Goal: Information Seeking & Learning: Learn about a topic

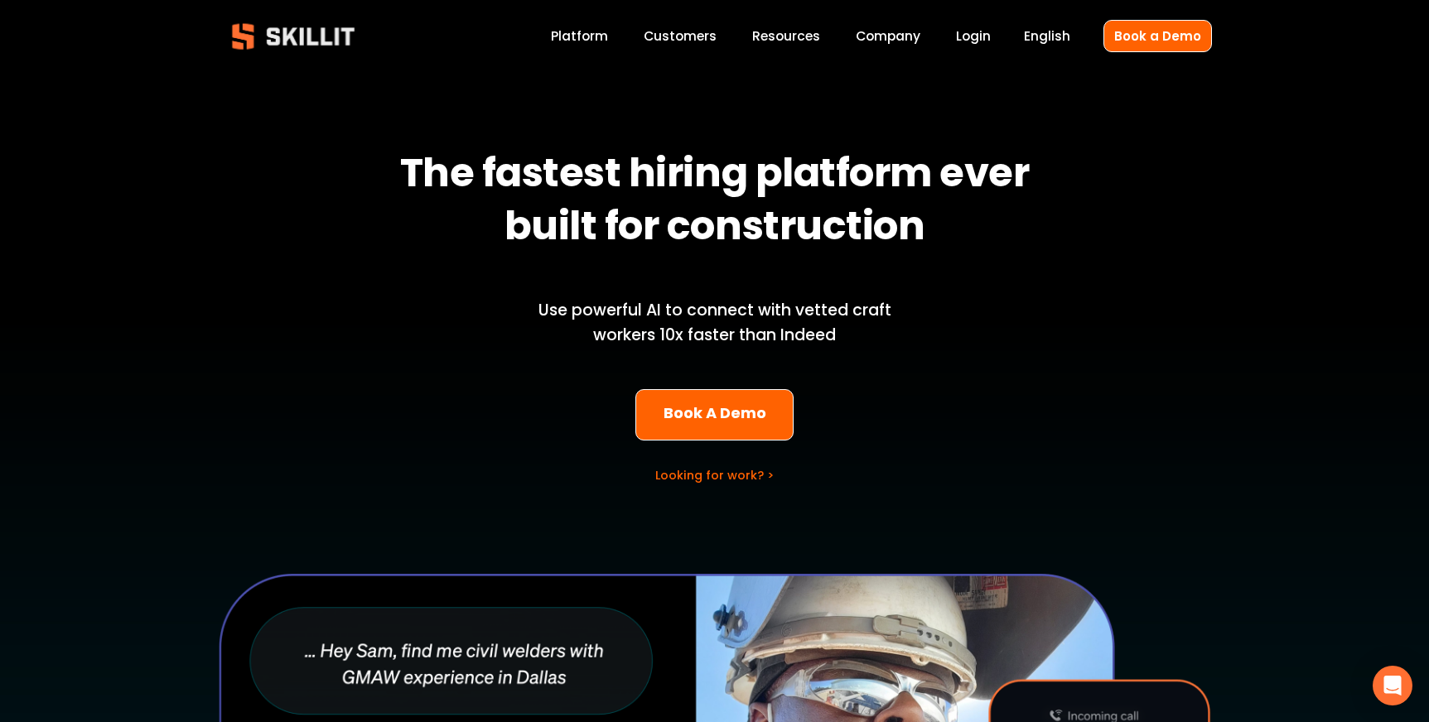
click at [898, 39] on link "Company" at bounding box center [888, 37] width 65 height 22
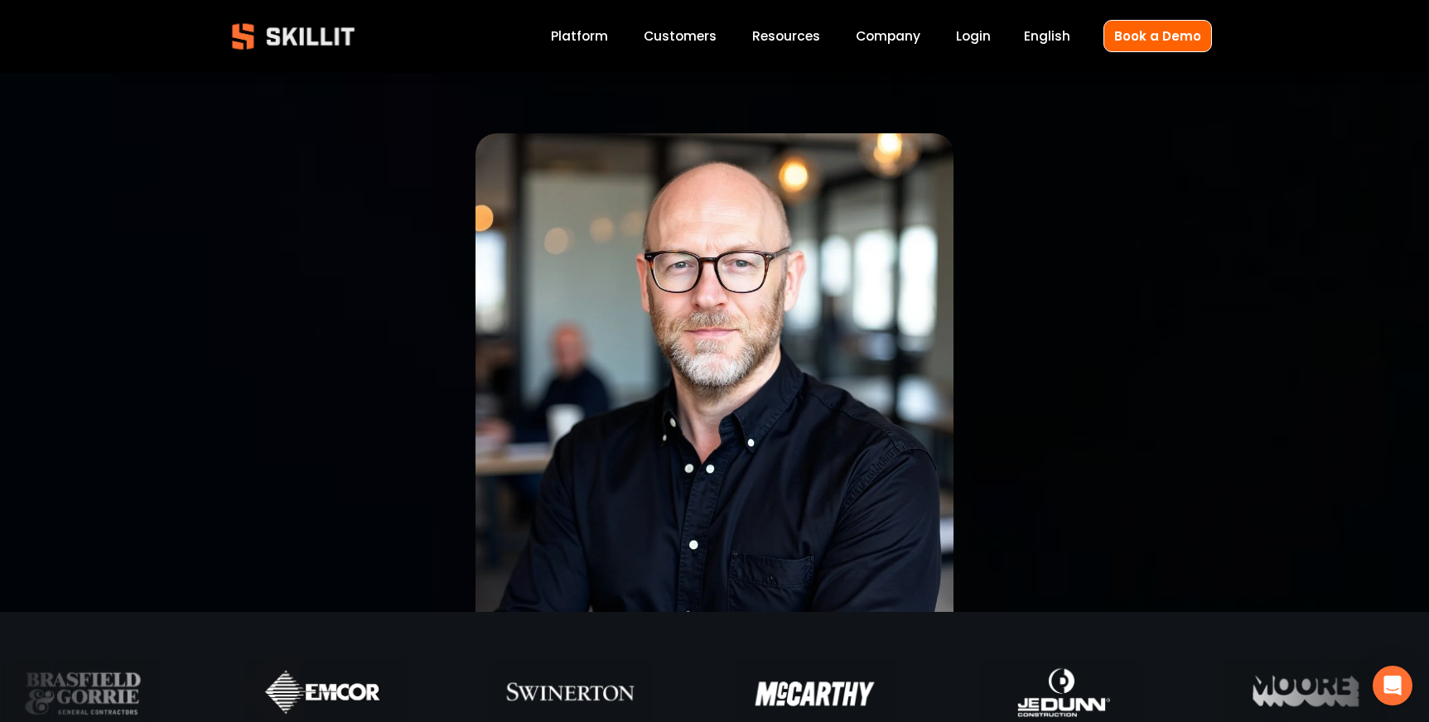
click at [694, 30] on link "Customers" at bounding box center [680, 37] width 73 height 22
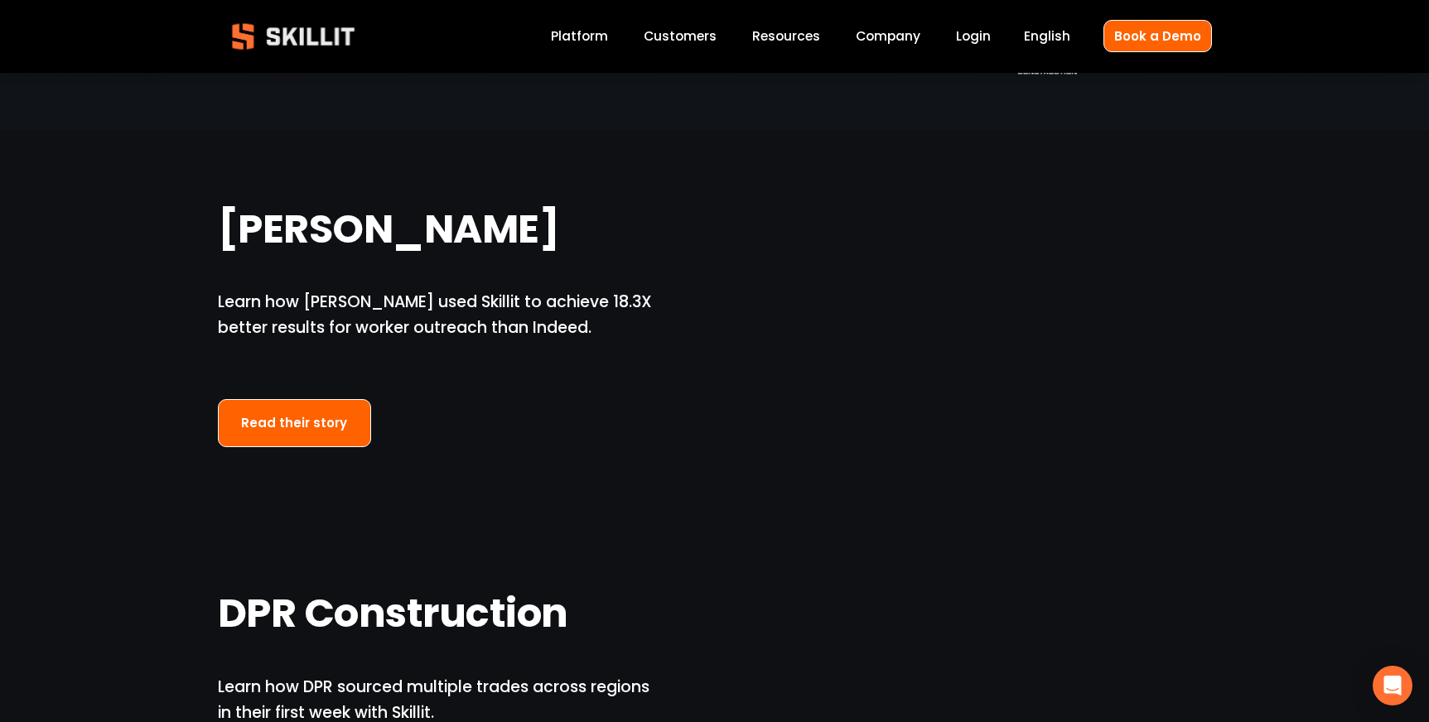
scroll to position [1091, 0]
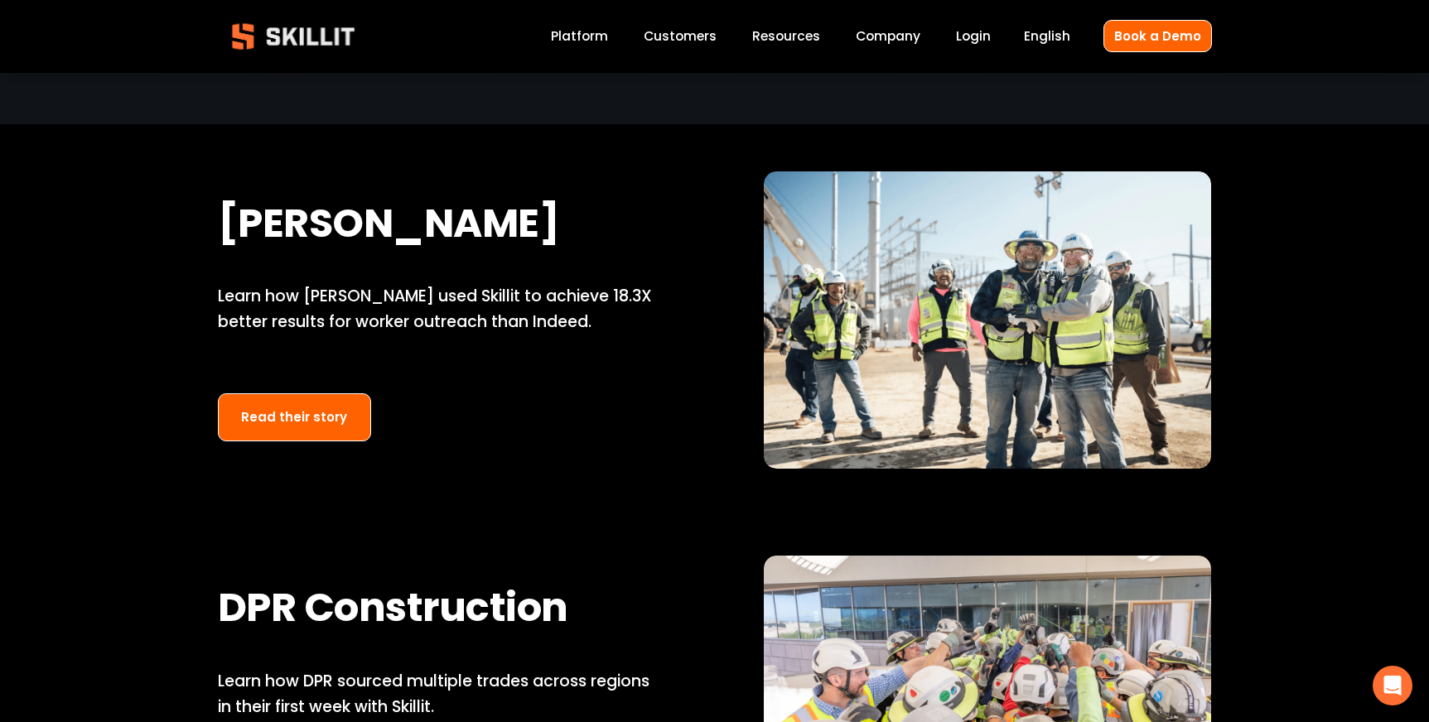
drag, startPoint x: 366, startPoint y: 222, endPoint x: 359, endPoint y: 229, distance: 10.5
click at [366, 222] on strong "[PERSON_NAME]" at bounding box center [389, 227] width 342 height 68
click at [330, 417] on link "Read their story" at bounding box center [295, 417] width 154 height 49
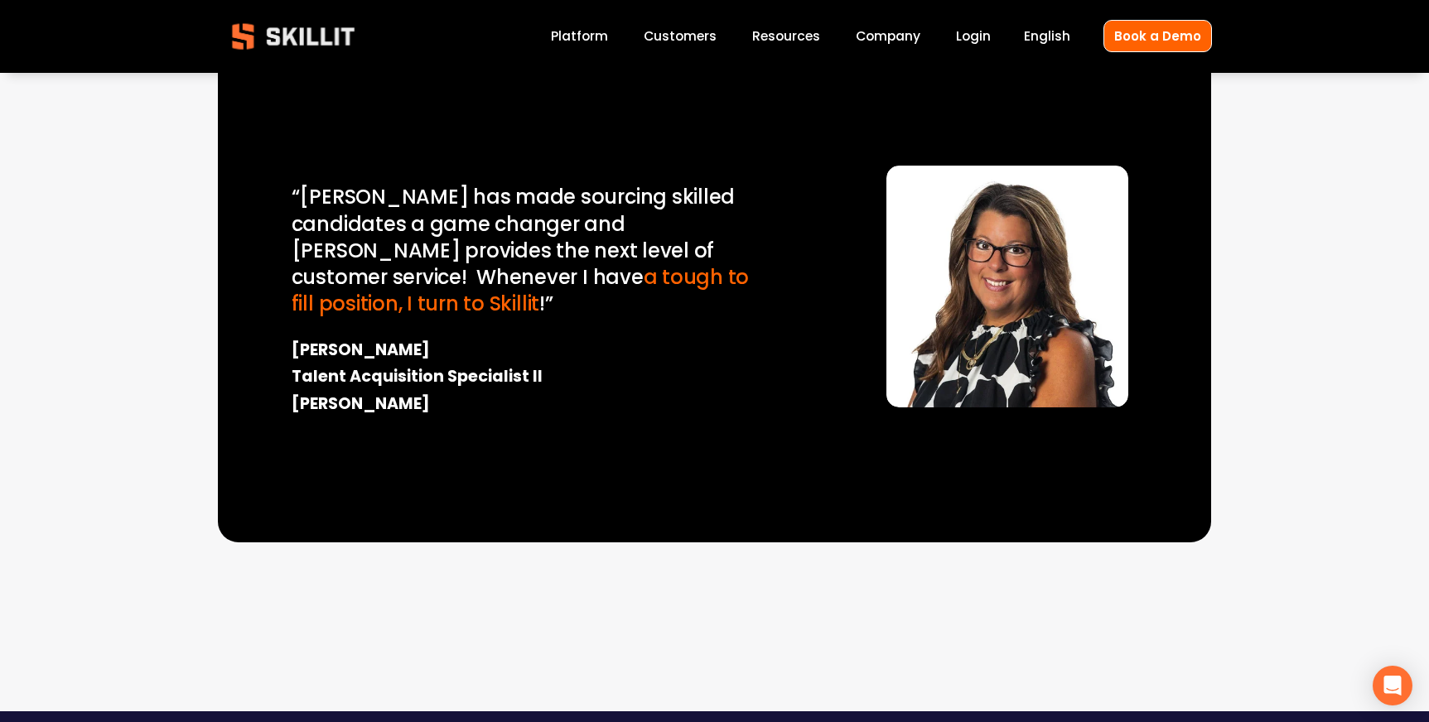
scroll to position [2680, 0]
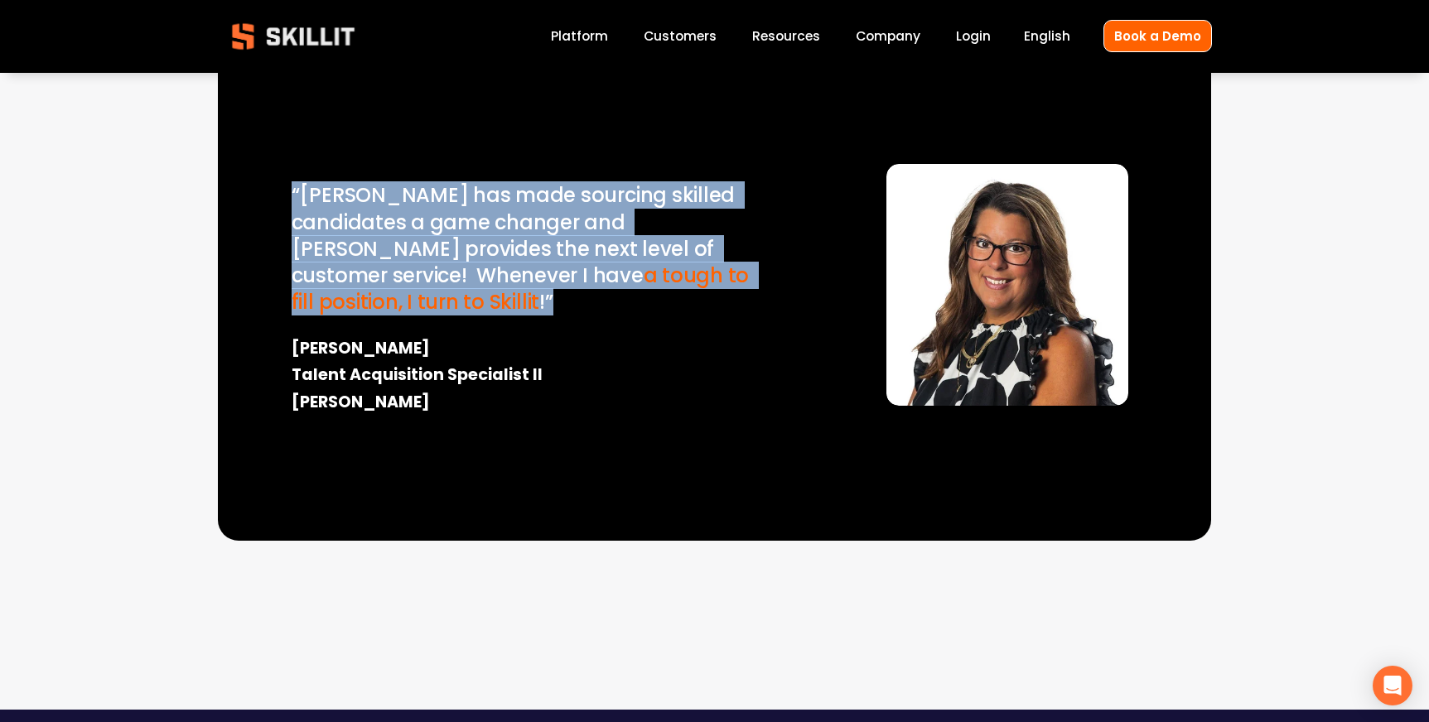
drag, startPoint x: 574, startPoint y: 219, endPoint x: 289, endPoint y: 131, distance: 298.2
click at [289, 151] on div "“Skillit has made sourcing skilled candidates a game changer and Sam provides t…" at bounding box center [526, 300] width 534 height 299
drag, startPoint x: 428, startPoint y: 268, endPoint x: 330, endPoint y: 284, distance: 99.0
click at [277, 273] on div "“Skillit has made sourcing skilled candidates a game changer and Sam provides t…" at bounding box center [526, 300] width 534 height 299
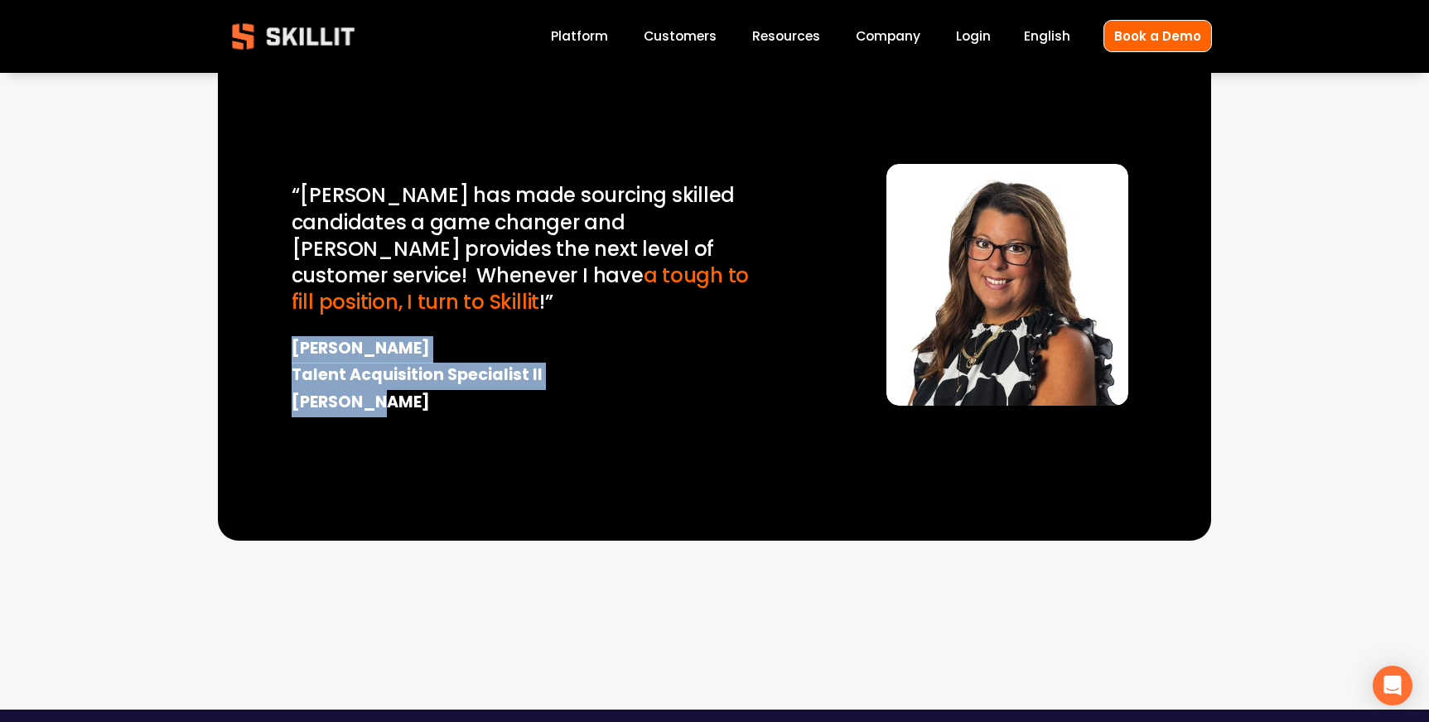
drag, startPoint x: 396, startPoint y: 326, endPoint x: 289, endPoint y: 263, distance: 124.0
click at [288, 263] on div "“Skillit has made sourcing skilled candidates a game changer and Sam provides t…" at bounding box center [526, 300] width 534 height 299
copy strong "Angi Carpenter Talent Acquisition Specialist II Mortenson"
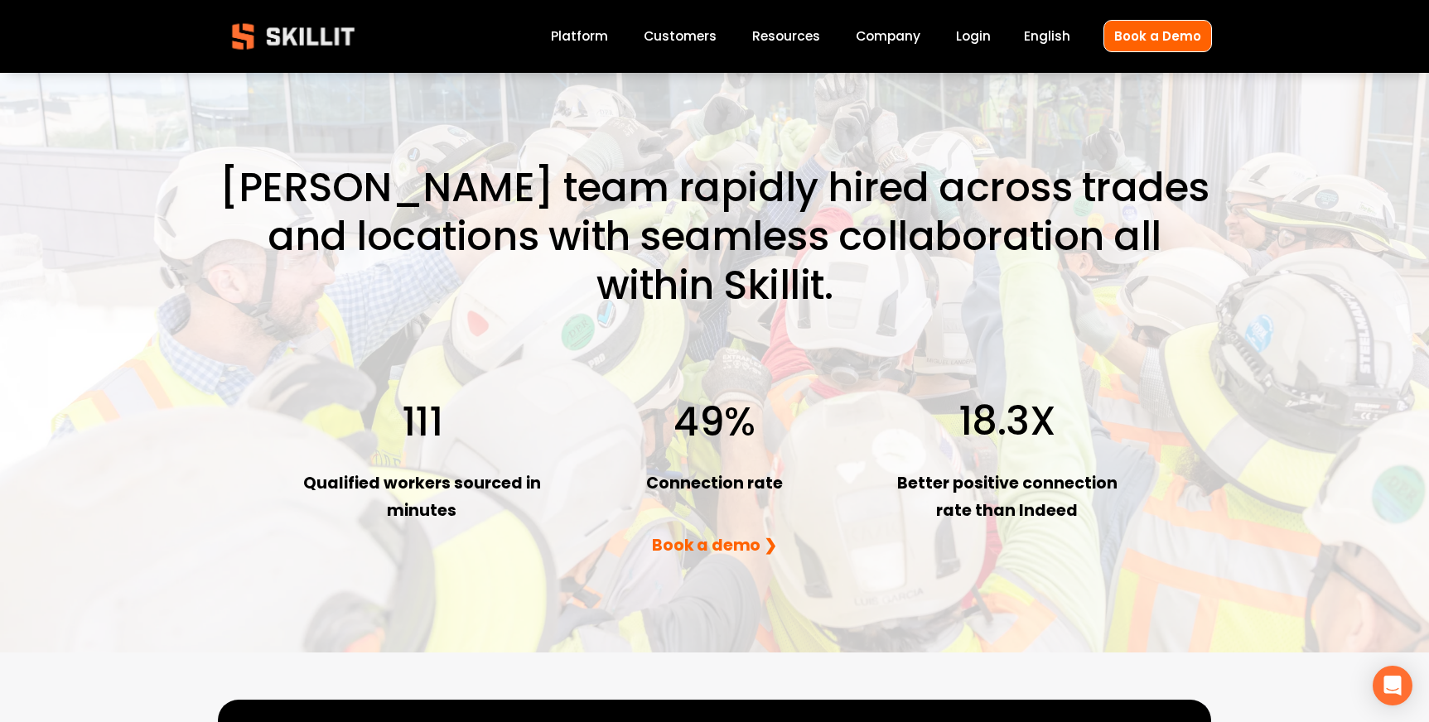
scroll to position [2007, 0]
